Goal: Task Accomplishment & Management: Manage account settings

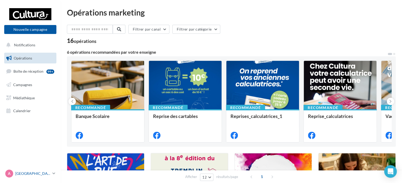
click at [26, 175] on p "[GEOGRAPHIC_DATA]" at bounding box center [32, 173] width 35 height 5
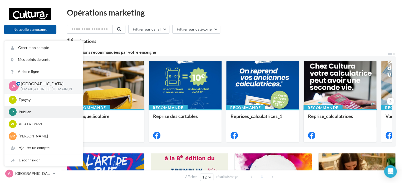
click at [25, 114] on p "Publier" at bounding box center [48, 111] width 58 height 5
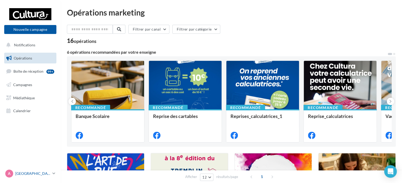
click at [23, 175] on p "[GEOGRAPHIC_DATA]" at bounding box center [32, 173] width 35 height 5
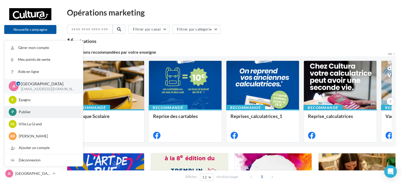
click at [30, 113] on p "Publier" at bounding box center [48, 111] width 58 height 5
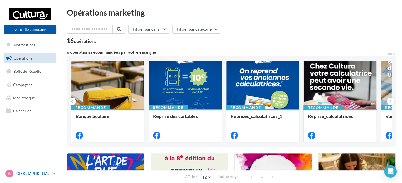
click at [29, 178] on link "A Albertville [EMAIL_ADDRESS][DOMAIN_NAME]" at bounding box center [30, 174] width 52 height 10
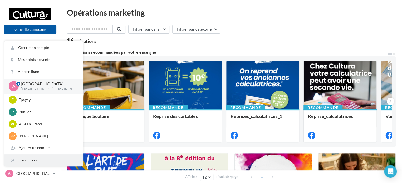
click at [30, 160] on div "Déconnexion" at bounding box center [43, 161] width 79 height 12
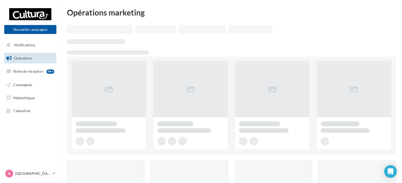
click at [30, 174] on p "[GEOGRAPHIC_DATA]" at bounding box center [32, 173] width 35 height 5
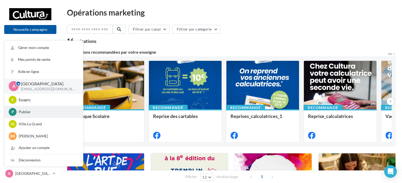
click at [30, 115] on div "P Publier [EMAIL_ADDRESS][DOMAIN_NAME]" at bounding box center [44, 112] width 70 height 8
